Goal: Use online tool/utility: Utilize a website feature to perform a specific function

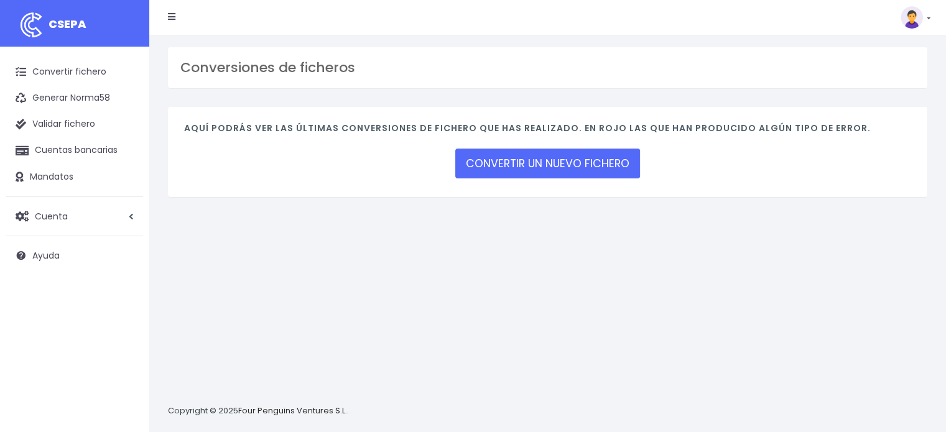
click at [539, 147] on div "CONVERTIR UN NUEVO FICHERO" at bounding box center [547, 164] width 185 height 34
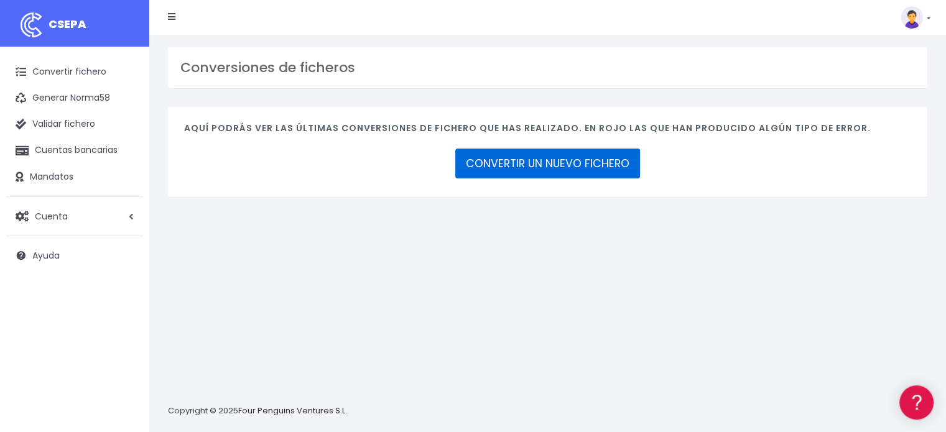
click at [545, 161] on link "CONVERTIR UN NUEVO FICHERO" at bounding box center [547, 164] width 185 height 30
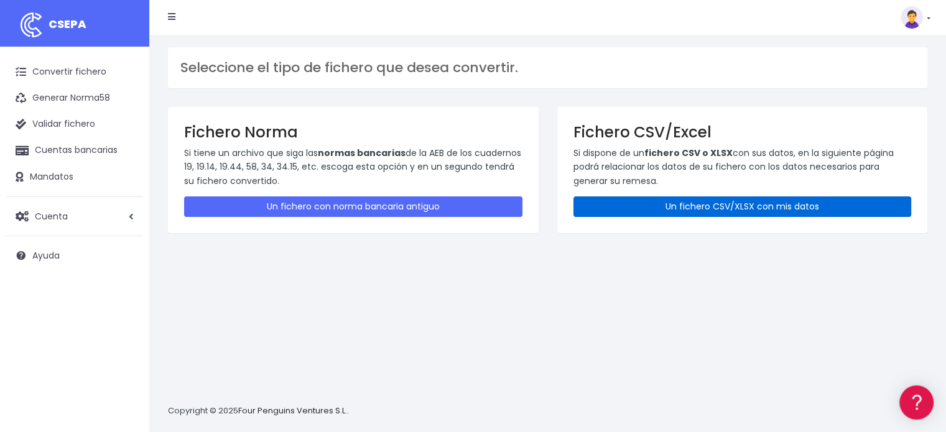
click at [677, 204] on link "Un fichero CSV/XLSX con mis datos" at bounding box center [742, 207] width 338 height 21
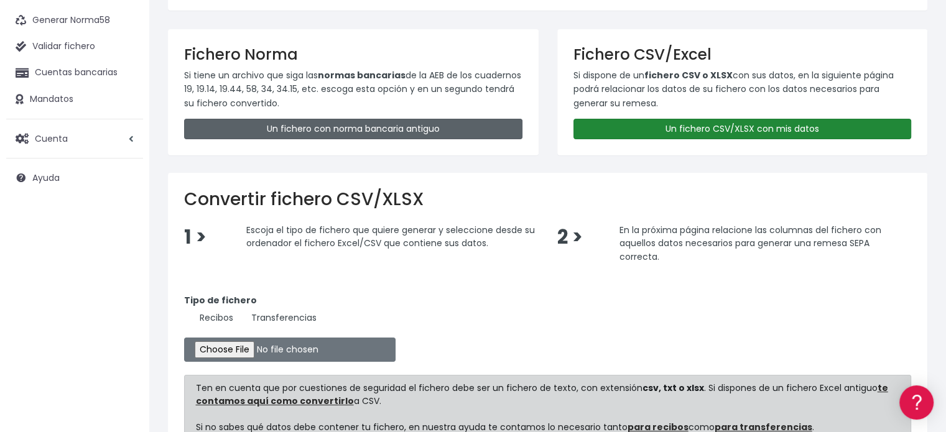
scroll to position [206, 0]
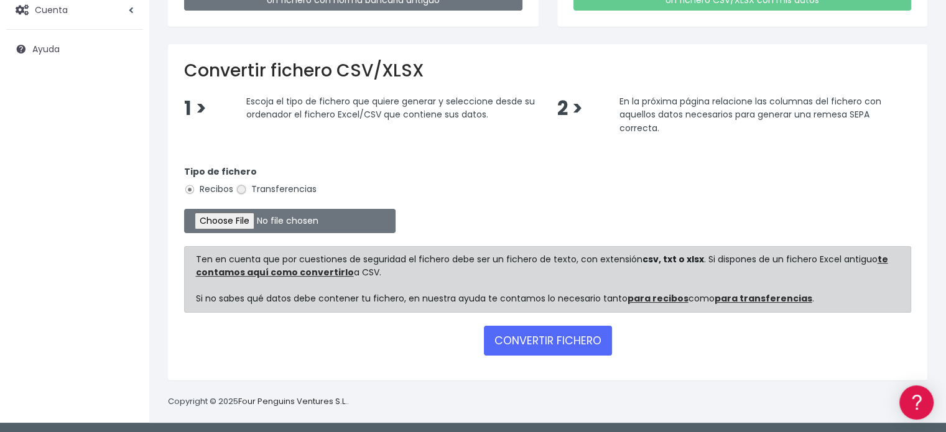
click at [244, 188] on input "Transferencias" at bounding box center [241, 189] width 11 height 11
radio input "true"
click at [246, 223] on input "file" at bounding box center [289, 221] width 211 height 24
type input "C:\fakepath\transferencias-2025-09-29.csv"
click at [563, 336] on button "CONVERTIR FICHERO" at bounding box center [548, 341] width 128 height 30
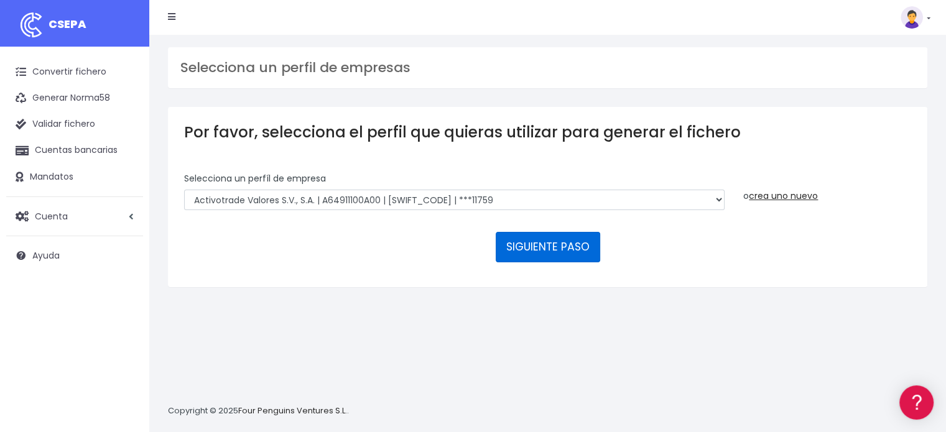
click at [547, 251] on button "SIGUIENTE PASO" at bounding box center [548, 247] width 104 height 30
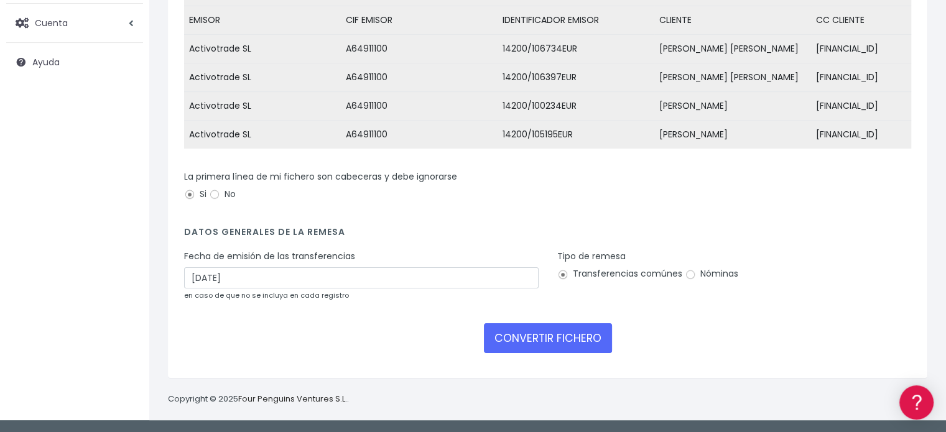
scroll to position [214, 0]
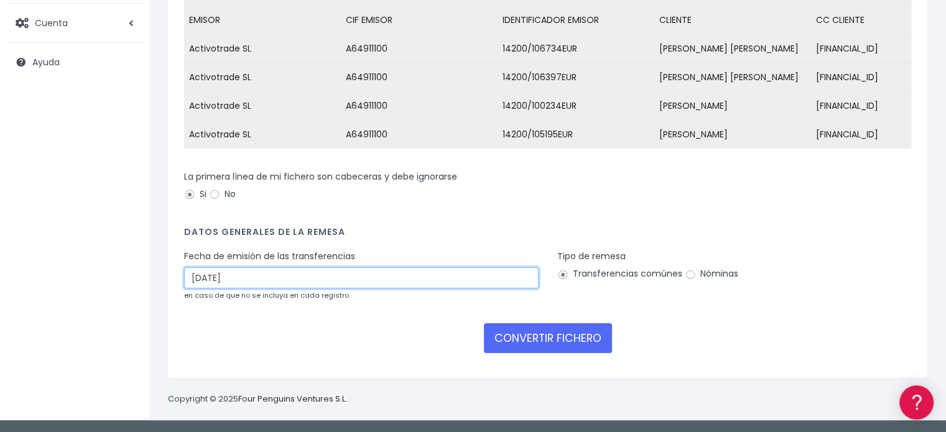
click at [211, 280] on input "02/10/2025" at bounding box center [361, 277] width 354 height 21
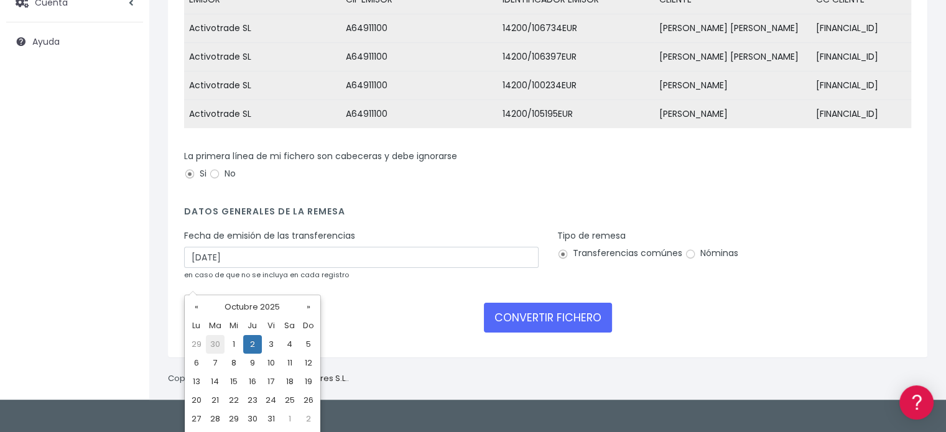
click at [210, 345] on td "30" at bounding box center [215, 344] width 19 height 19
type input "30/09/2025"
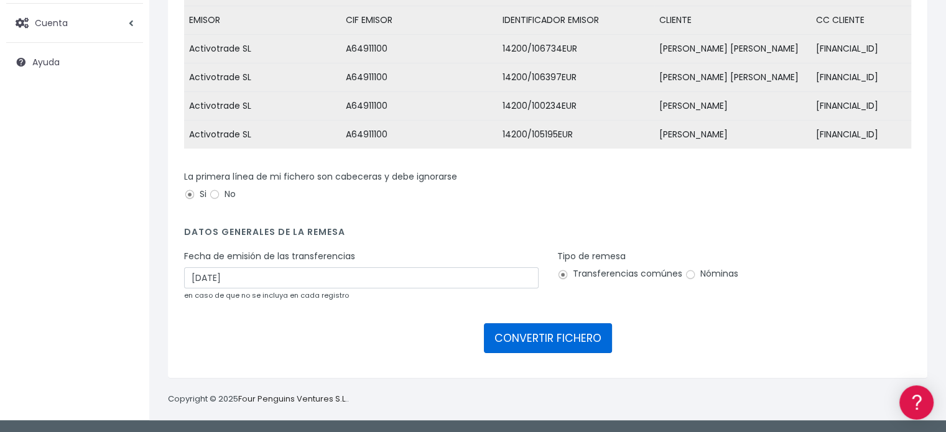
click at [550, 349] on button "CONVERTIR FICHERO" at bounding box center [548, 338] width 128 height 30
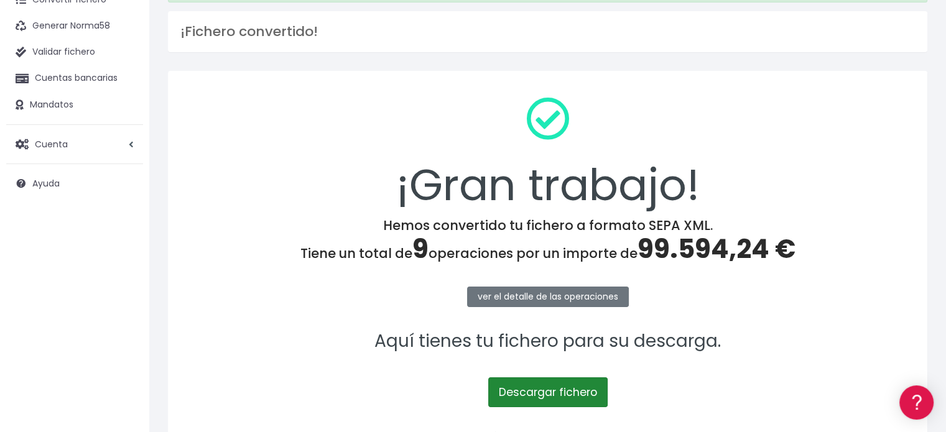
scroll to position [161, 0]
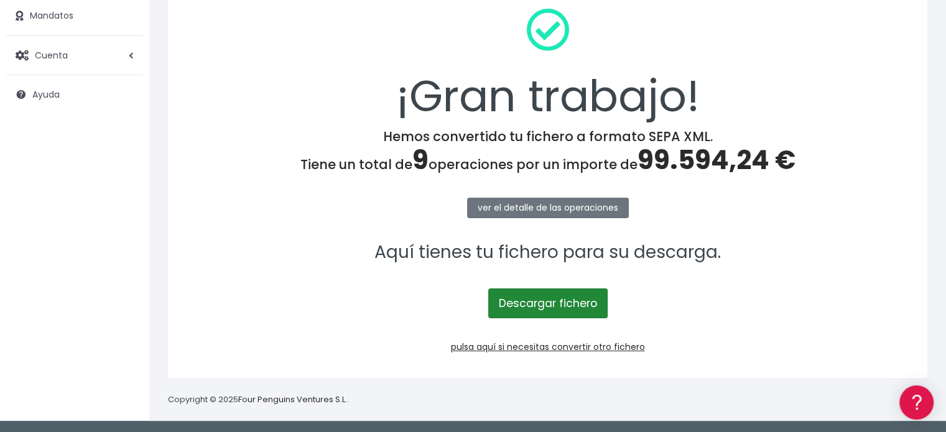
click at [530, 304] on link "Descargar fichero" at bounding box center [547, 304] width 119 height 30
